Goal: Navigation & Orientation: Find specific page/section

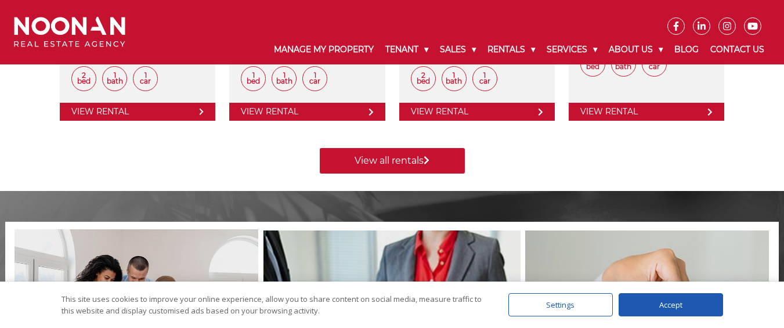
scroll to position [696, 0]
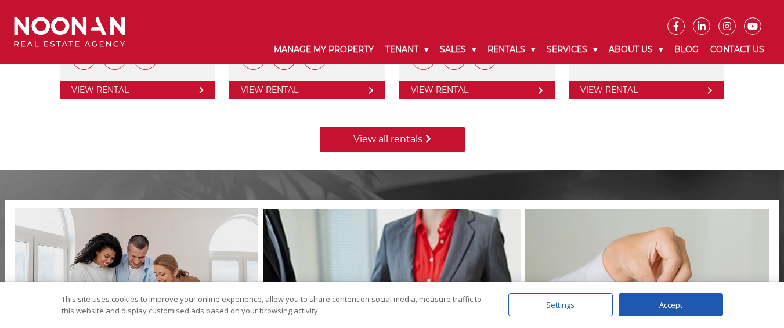
click at [410, 141] on link "View all rentals" at bounding box center [392, 139] width 145 height 26
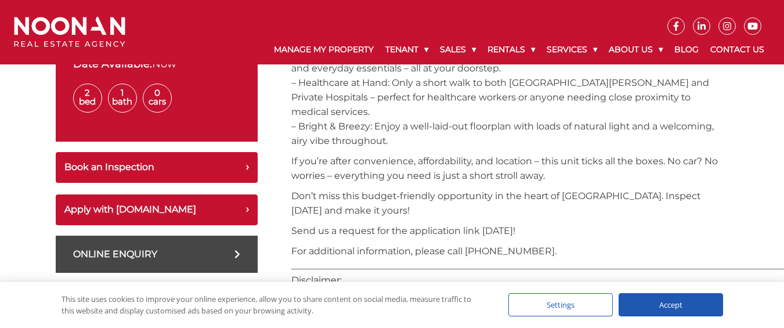
scroll to position [232, 0]
